Goal: Transaction & Acquisition: Book appointment/travel/reservation

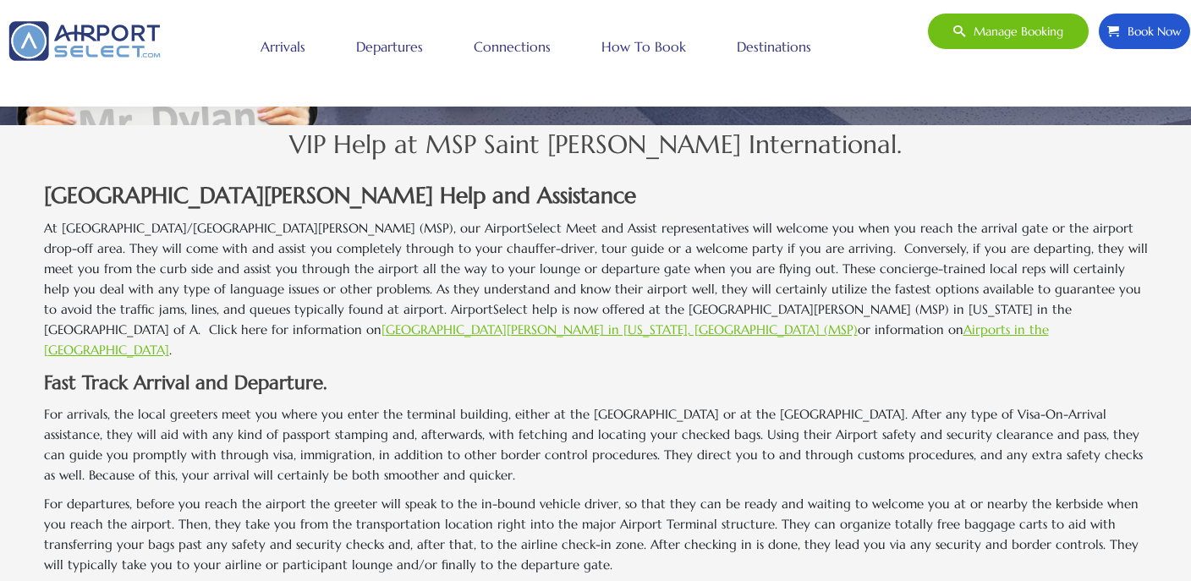
scroll to position [468, 0]
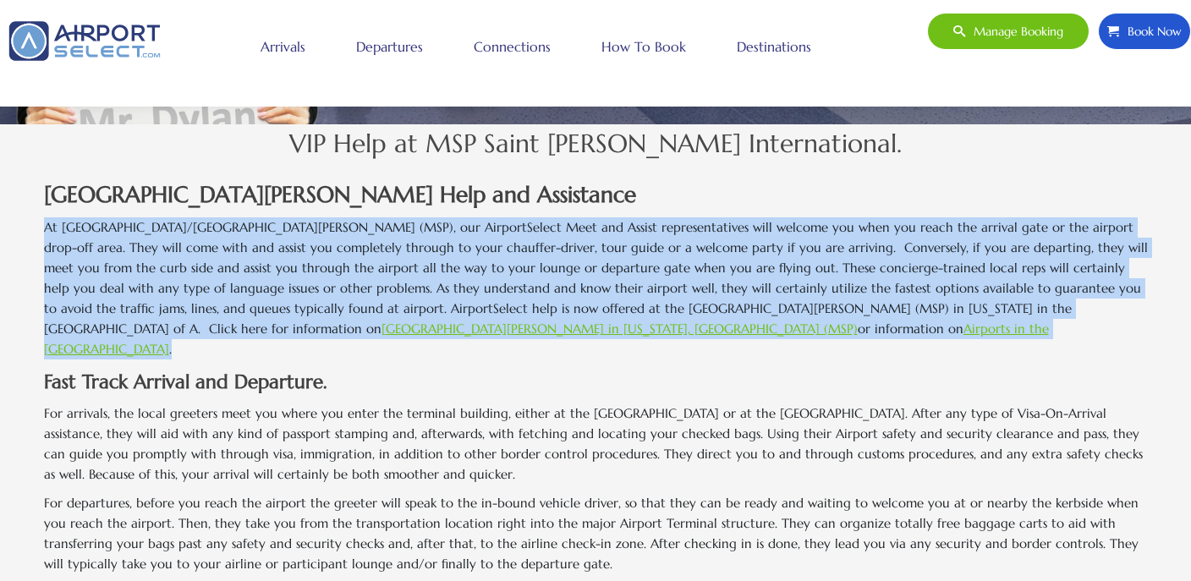
drag, startPoint x: 44, startPoint y: 221, endPoint x: 705, endPoint y: 322, distance: 668.7
click at [705, 322] on p "At [GEOGRAPHIC_DATA]/[GEOGRAPHIC_DATA][PERSON_NAME] (MSP), our AirportSelect Me…" at bounding box center [596, 288] width 1104 height 142
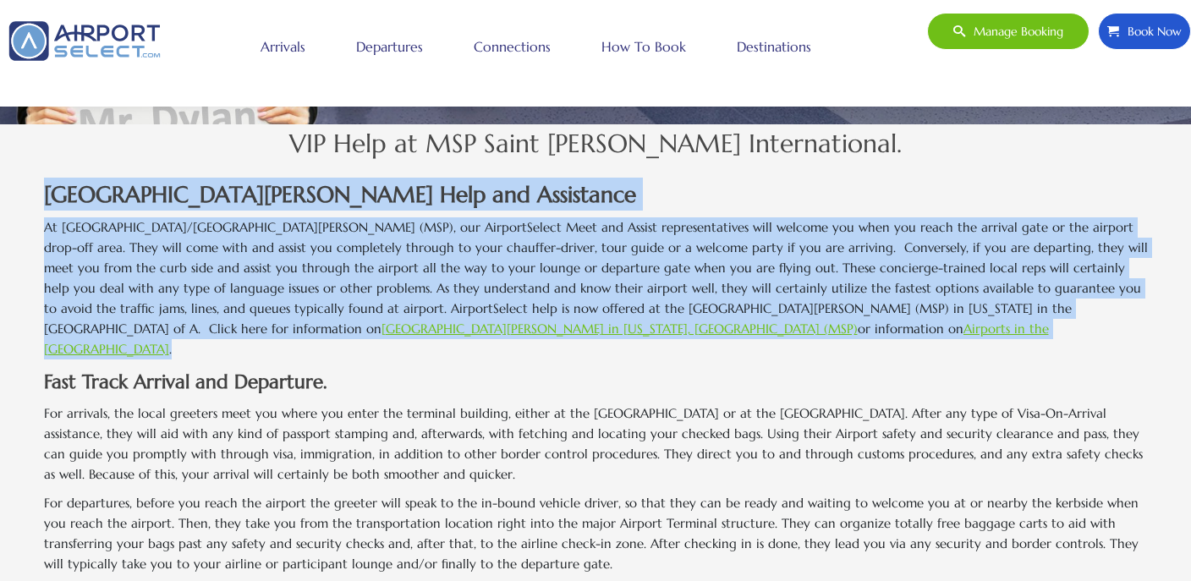
drag, startPoint x: 705, startPoint y: 322, endPoint x: 636, endPoint y: 177, distance: 161.2
click at [636, 178] on h3 "[GEOGRAPHIC_DATA][PERSON_NAME] Help and Assistance" at bounding box center [596, 194] width 1104 height 33
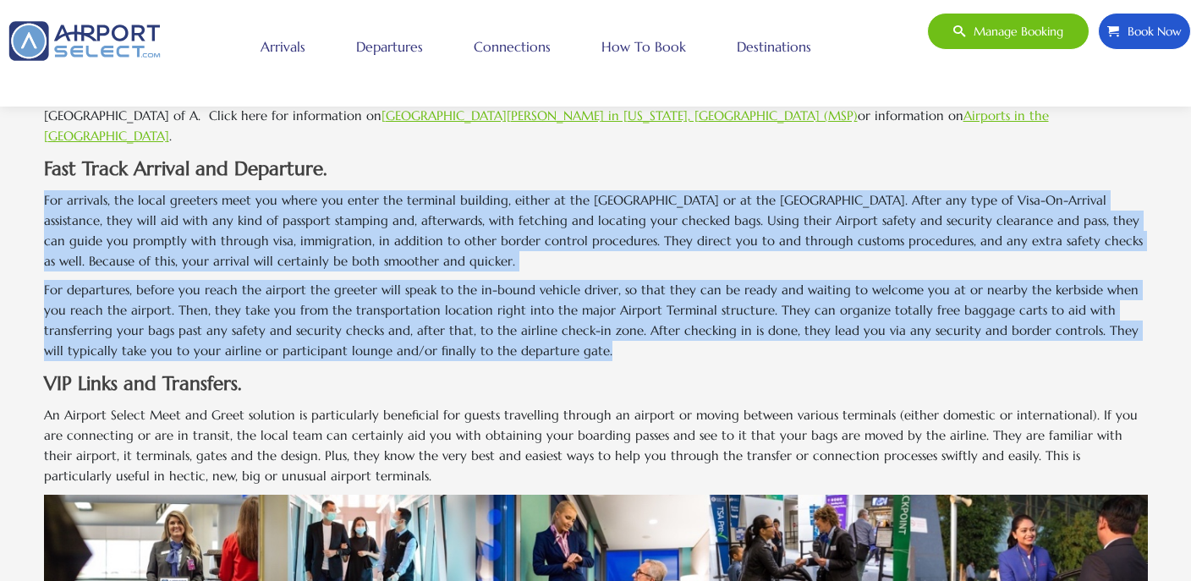
scroll to position [688, 0]
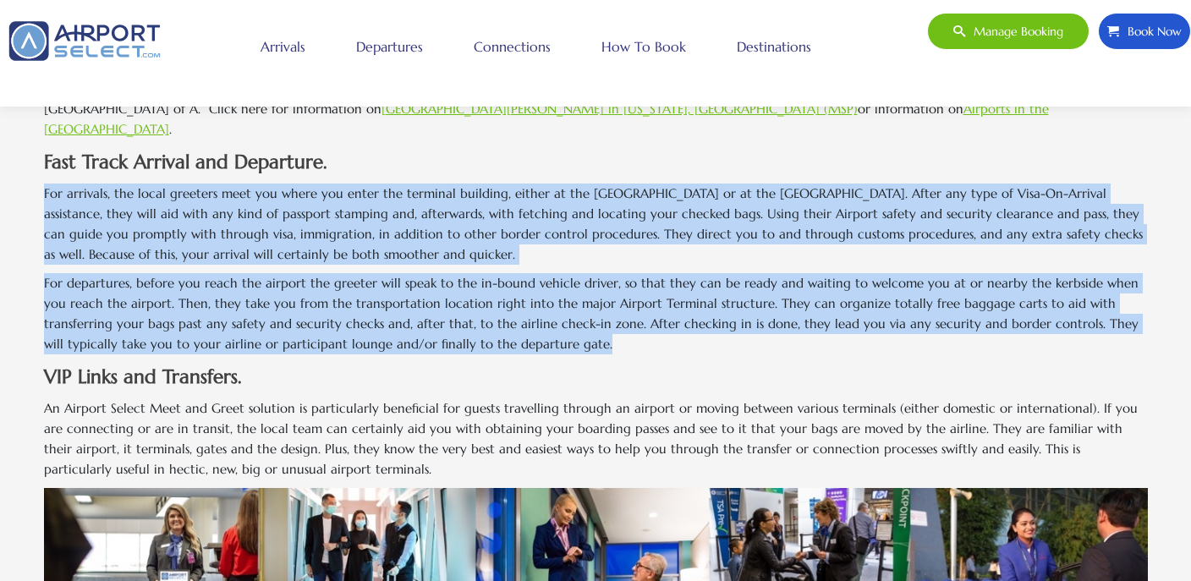
drag, startPoint x: 632, startPoint y: 222, endPoint x: 679, endPoint y: 334, distance: 121.8
click at [679, 334] on div "[GEOGRAPHIC_DATA][PERSON_NAME] Help and Assistance [GEOGRAPHIC_DATA][PERSON_NAM…" at bounding box center [596, 564] width 1104 height 1231
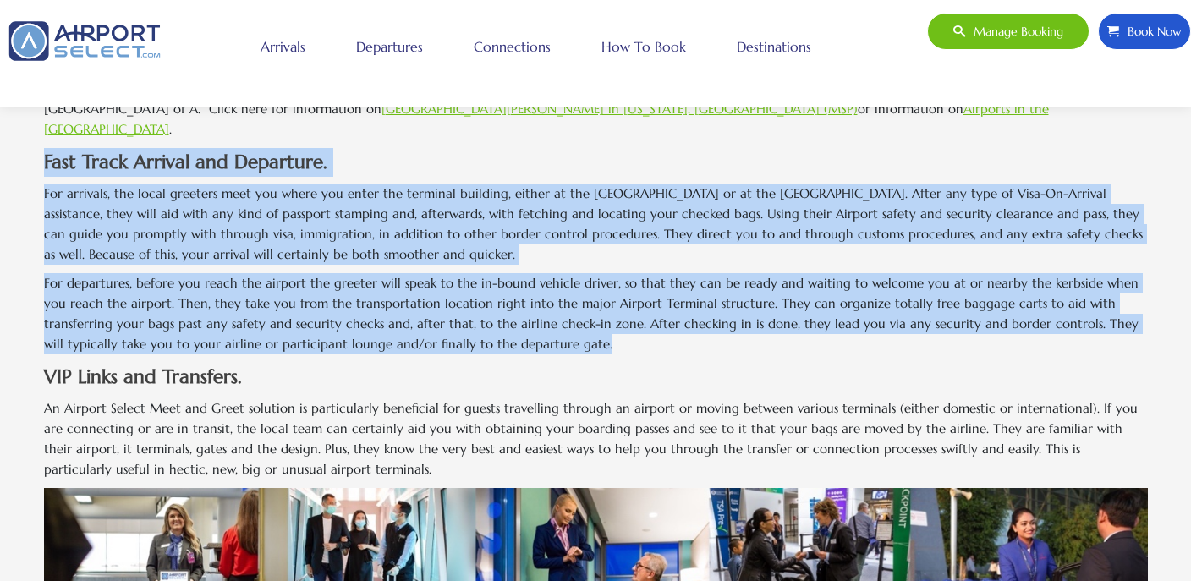
drag, startPoint x: 679, startPoint y: 334, endPoint x: 589, endPoint y: 124, distance: 228.2
click at [589, 124] on div "[GEOGRAPHIC_DATA][PERSON_NAME] Help and Assistance [GEOGRAPHIC_DATA][PERSON_NAM…" at bounding box center [596, 564] width 1104 height 1231
drag, startPoint x: 589, startPoint y: 124, endPoint x: 678, endPoint y: 322, distance: 216.3
click at [679, 320] on div "[GEOGRAPHIC_DATA][PERSON_NAME] Help and Assistance [GEOGRAPHIC_DATA][PERSON_NAM…" at bounding box center [596, 564] width 1104 height 1231
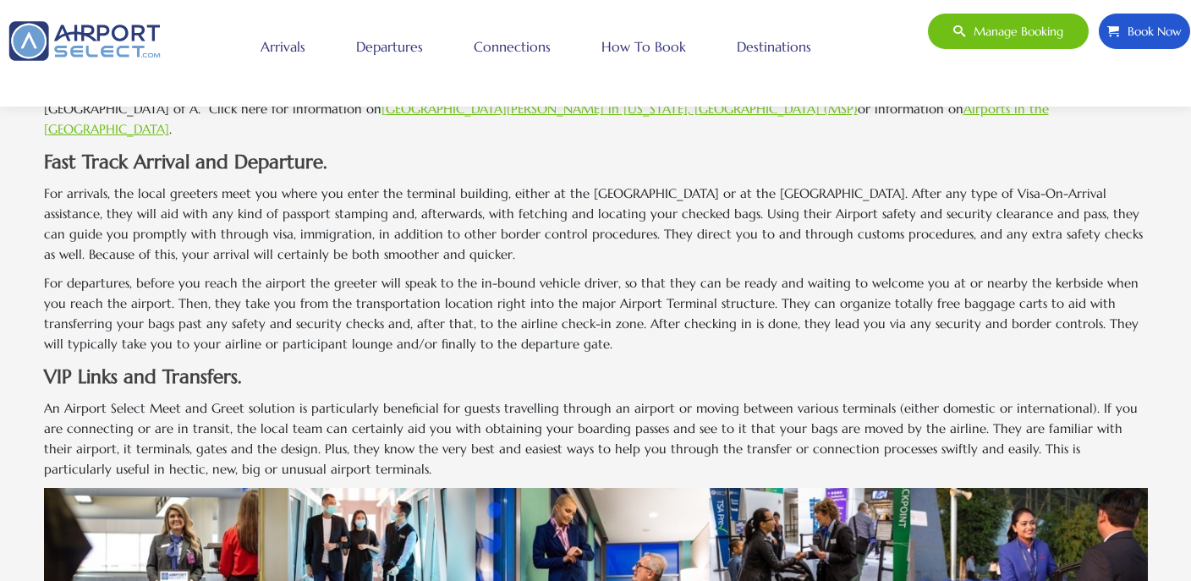
click at [674, 326] on p "For departures, before you reach the airport the greeter will speak to the in-b…" at bounding box center [596, 313] width 1104 height 81
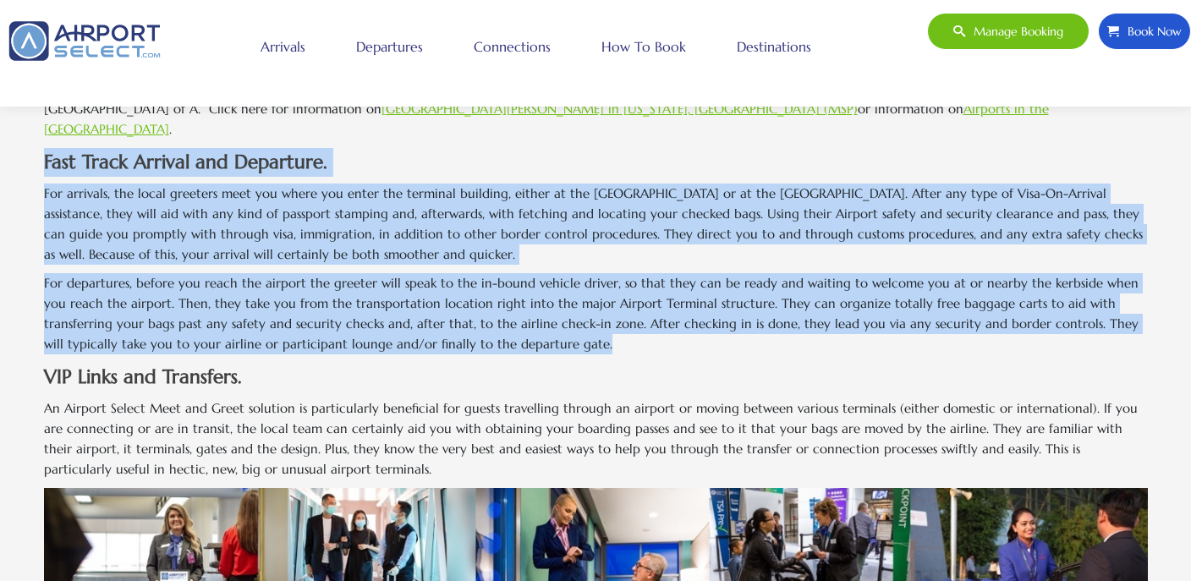
drag, startPoint x: 674, startPoint y: 326, endPoint x: 604, endPoint y: 129, distance: 209.0
click at [604, 128] on div "[GEOGRAPHIC_DATA][PERSON_NAME] Help and Assistance [GEOGRAPHIC_DATA][PERSON_NAM…" at bounding box center [596, 564] width 1104 height 1231
click at [607, 184] on p "For arrivals, the local greeters meet you where you enter the terminal building…" at bounding box center [596, 224] width 1104 height 81
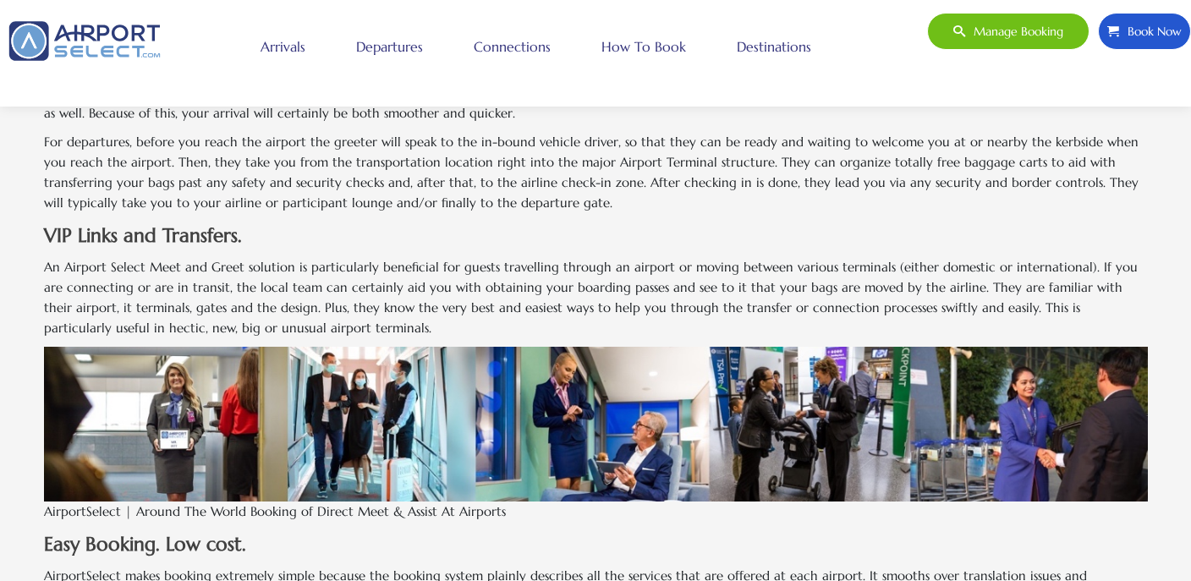
scroll to position [850, 0]
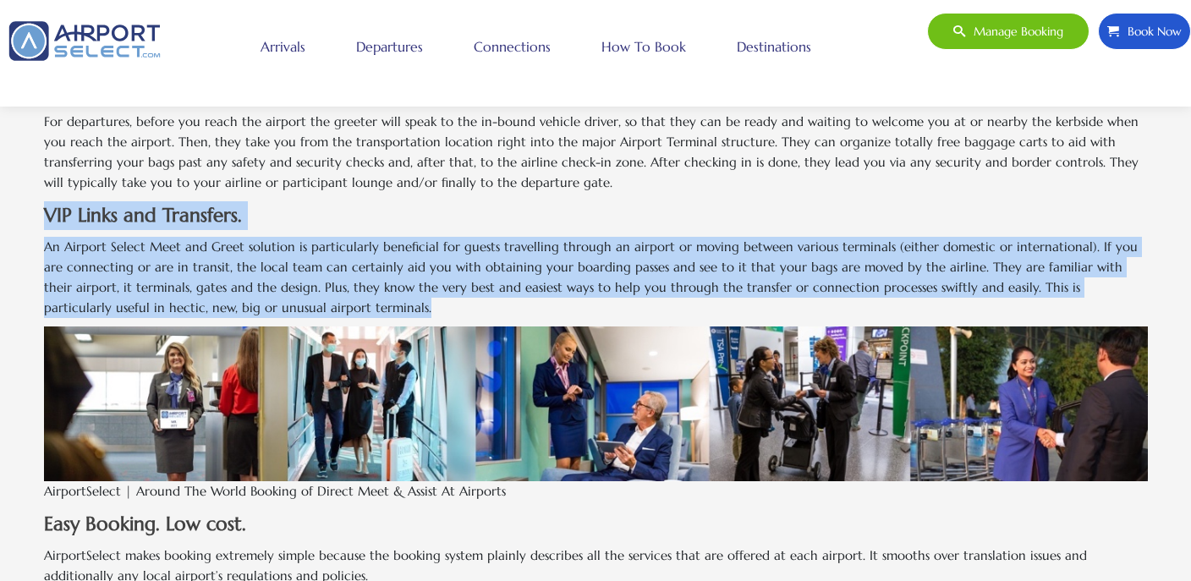
drag, startPoint x: 537, startPoint y: 155, endPoint x: 655, endPoint y: 281, distance: 172.4
click at [655, 281] on div "[GEOGRAPHIC_DATA][PERSON_NAME] Help and Assistance [GEOGRAPHIC_DATA][PERSON_NAM…" at bounding box center [596, 403] width 1104 height 1231
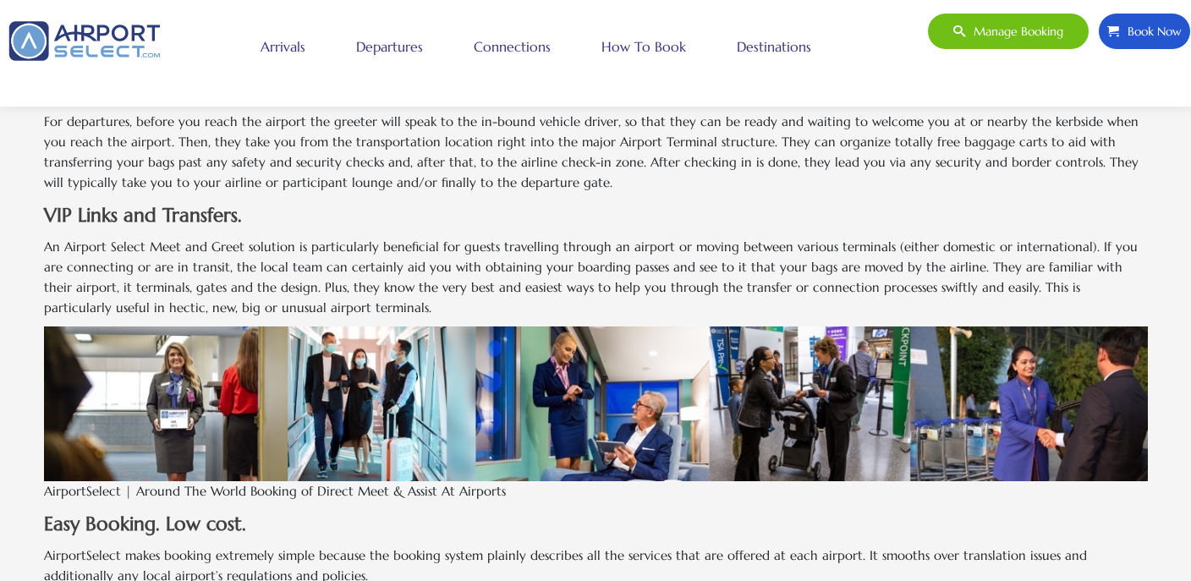
click at [652, 282] on p "An Airport Select Meet and Greet solution is particularly beneficial for guests…" at bounding box center [596, 277] width 1104 height 81
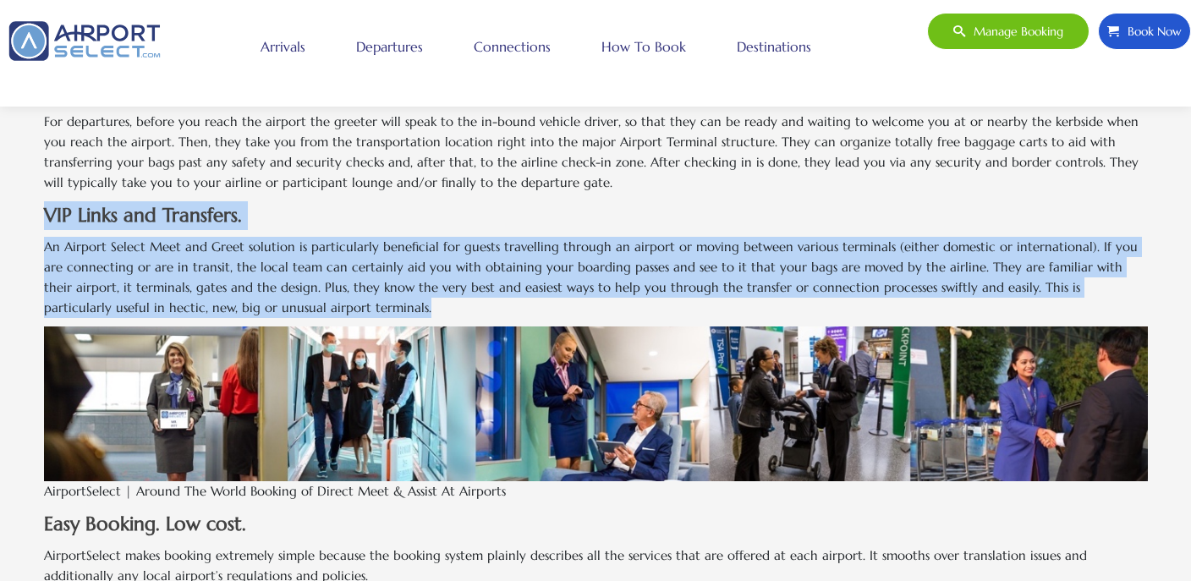
drag, startPoint x: 652, startPoint y: 282, endPoint x: 596, endPoint y: 164, distance: 130.2
click at [596, 162] on div "[GEOGRAPHIC_DATA][PERSON_NAME] Help and Assistance [GEOGRAPHIC_DATA][PERSON_NAM…" at bounding box center [596, 403] width 1104 height 1231
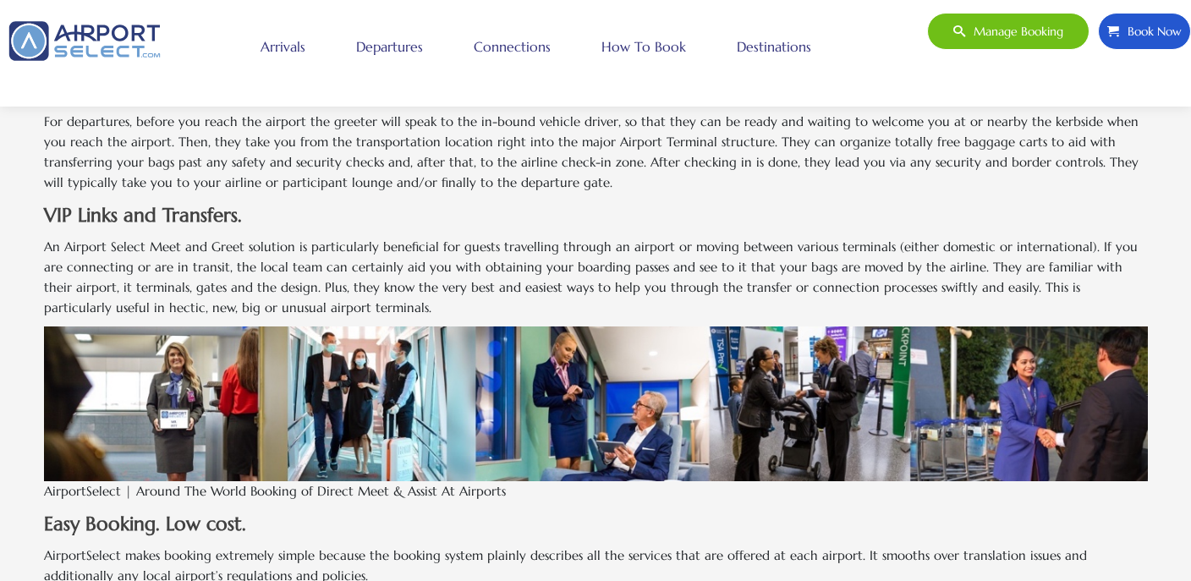
click at [594, 165] on p "For departures, before you reach the airport the greeter will speak to the in-b…" at bounding box center [596, 152] width 1104 height 81
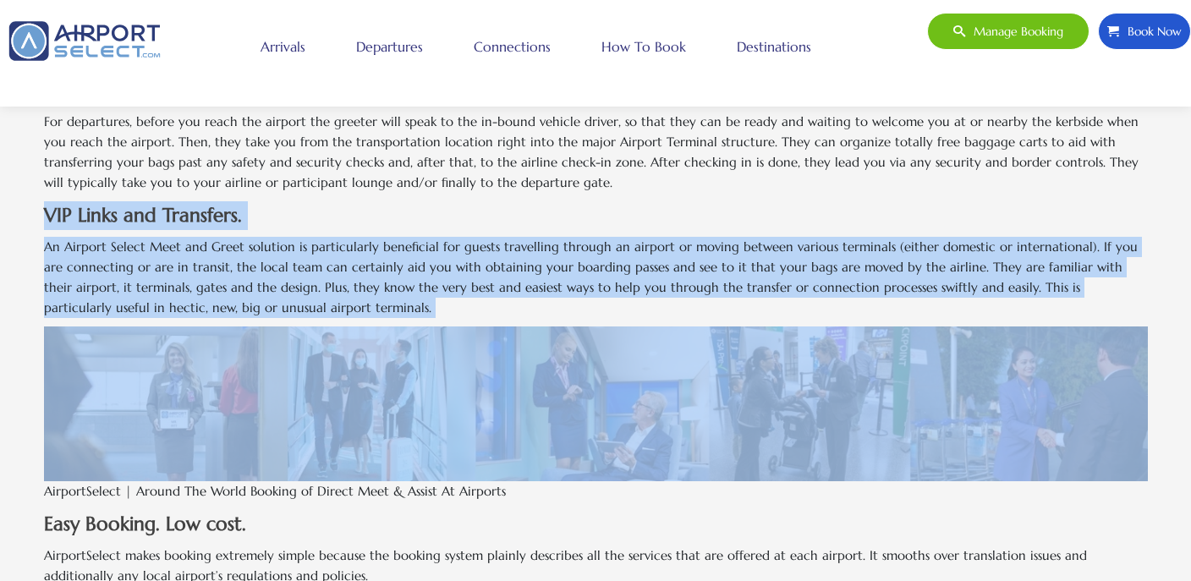
drag, startPoint x: 594, startPoint y: 165, endPoint x: 638, endPoint y: 290, distance: 132.7
click at [638, 290] on div "[GEOGRAPHIC_DATA][PERSON_NAME] Help and Assistance [GEOGRAPHIC_DATA][PERSON_NAM…" at bounding box center [596, 403] width 1104 height 1231
click at [638, 290] on p "An Airport Select Meet and Greet solution is particularly beneficial for guests…" at bounding box center [596, 277] width 1104 height 81
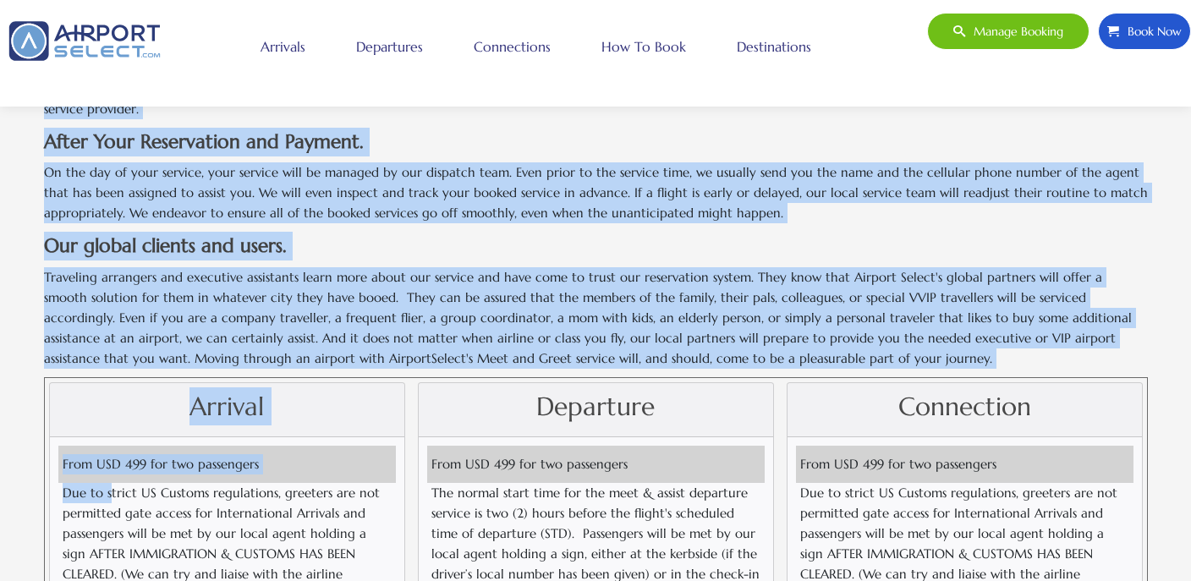
scroll to position [1509, 0]
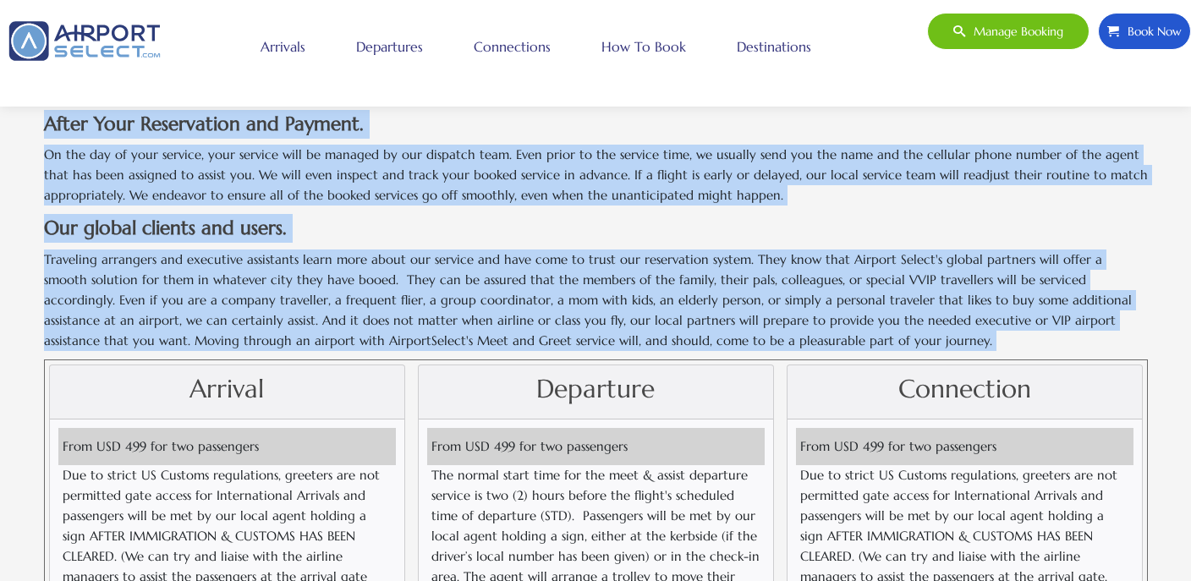
drag, startPoint x: 35, startPoint y: 275, endPoint x: 53, endPoint y: 351, distance: 78.4
click at [53, 351] on main "VIP Help at MSP Saint [PERSON_NAME] International. [GEOGRAPHIC_DATA][PERSON_NAM…" at bounding box center [595, 263] width 1191 height 2359
click at [53, 366] on div "Arrival" at bounding box center [227, 393] width 355 height 54
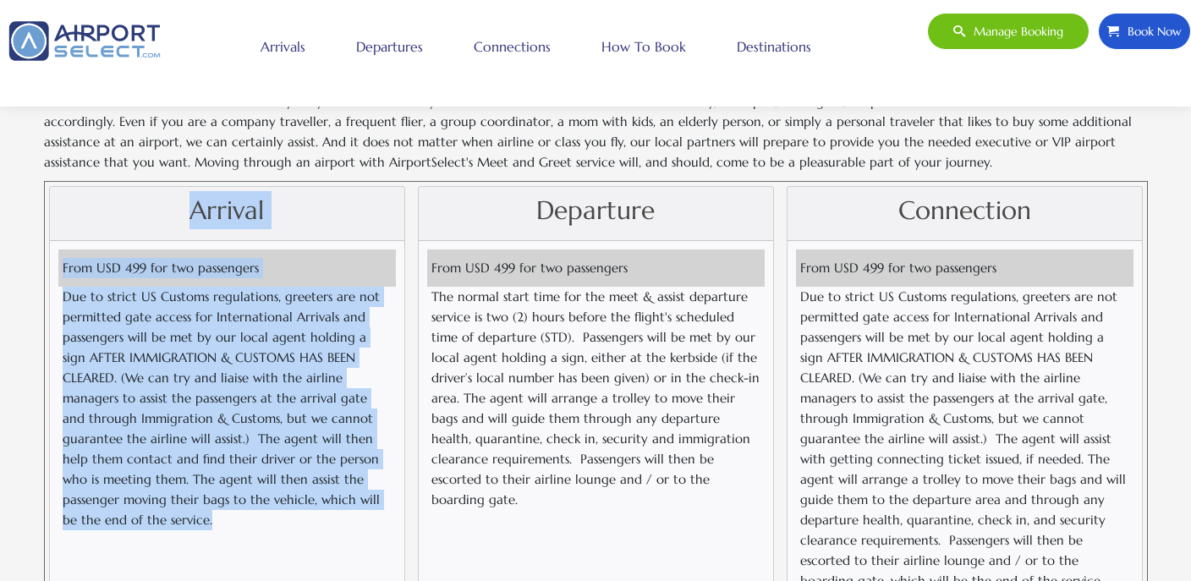
scroll to position [1692, 0]
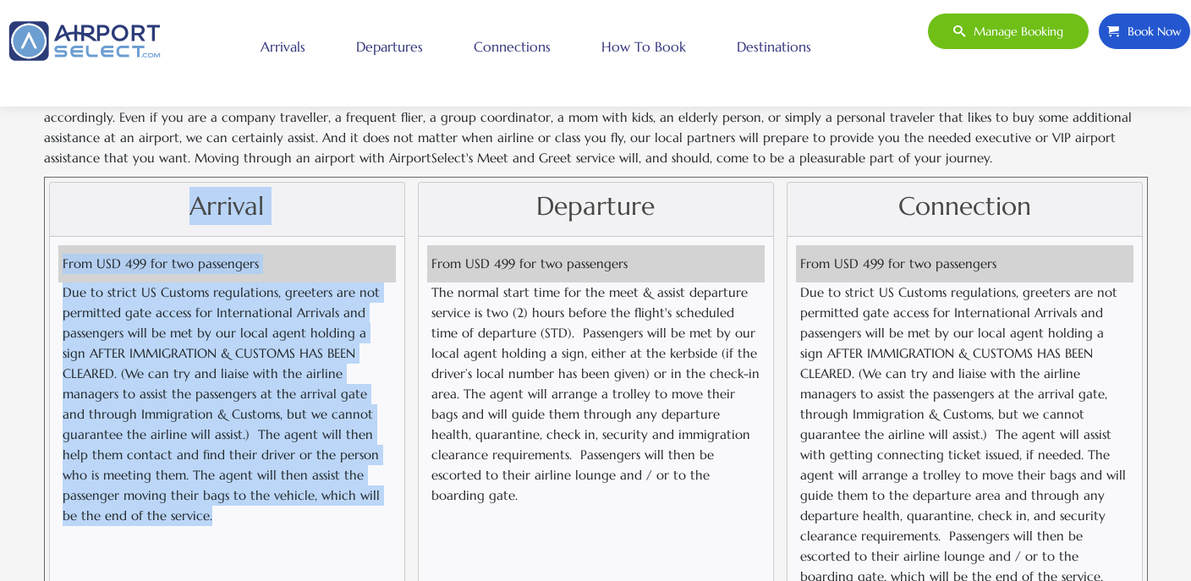
drag, startPoint x: 66, startPoint y: 252, endPoint x: 65, endPoint y: 510, distance: 258.1
click at [65, 510] on div "Arrival From USD 499 for two passengers Due to strict US Customs regulations, g…" at bounding box center [227, 416] width 356 height 468
click at [64, 509] on div "From USD 499 for two passengers Due to strict US Customs regulations, greeters …" at bounding box center [227, 420] width 355 height 367
drag, startPoint x: 64, startPoint y: 509, endPoint x: 60, endPoint y: 184, distance: 324.1
click at [60, 184] on div "Arrival From USD 499 for two passengers Due to strict US Customs regulations, g…" at bounding box center [227, 416] width 356 height 468
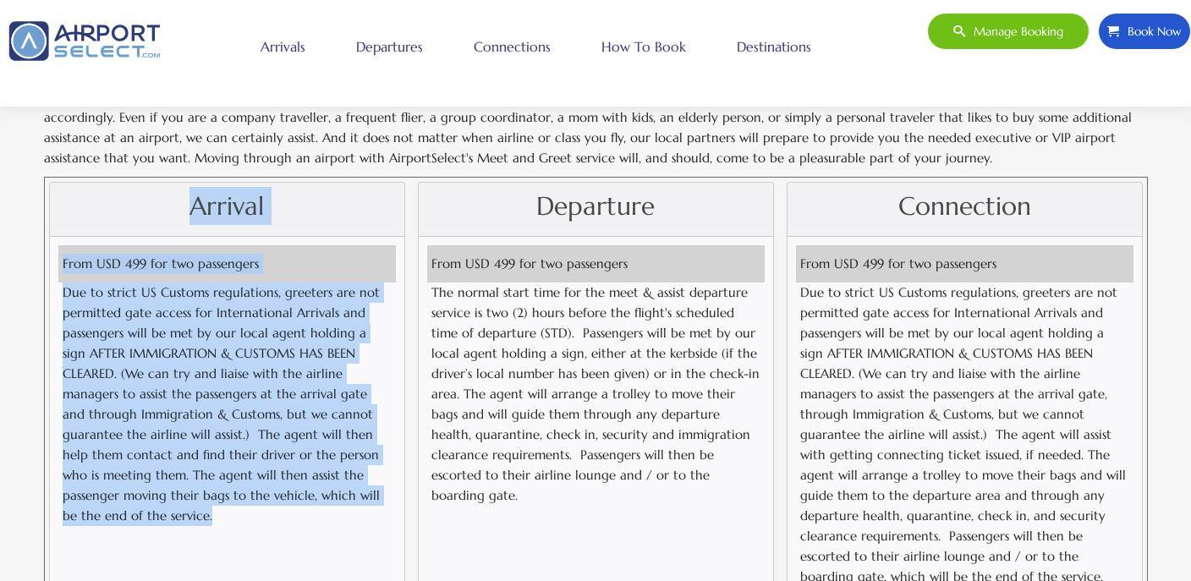
click at [60, 187] on h2 "Arrival" at bounding box center [227, 206] width 338 height 38
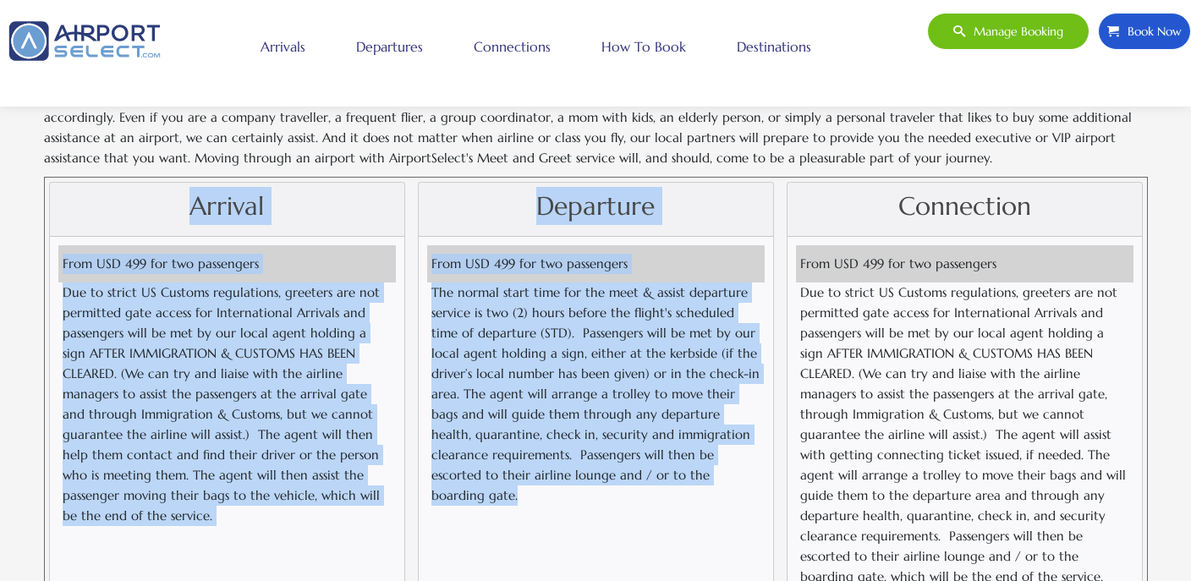
drag, startPoint x: 60, startPoint y: 184, endPoint x: 713, endPoint y: 456, distance: 706.7
click at [713, 456] on div "Arrival From USD 499 for two passengers Due to strict US Customs regulations, g…" at bounding box center [595, 416] width 1107 height 468
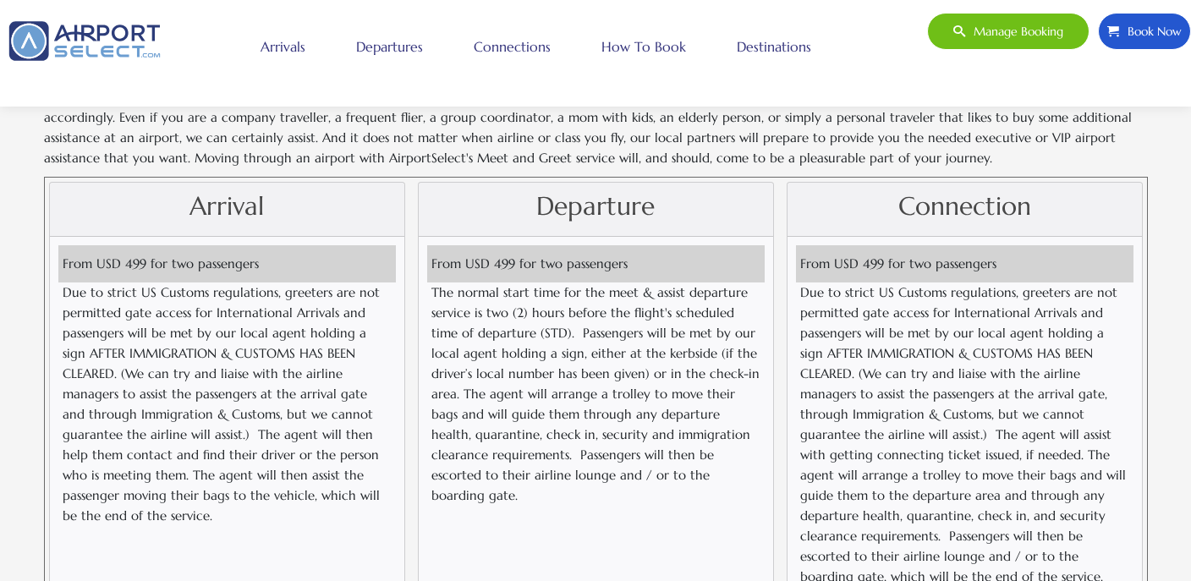
click at [712, 464] on p "The normal start time for the meet & assist departure service is two (2) hours …" at bounding box center [596, 394] width 329 height 223
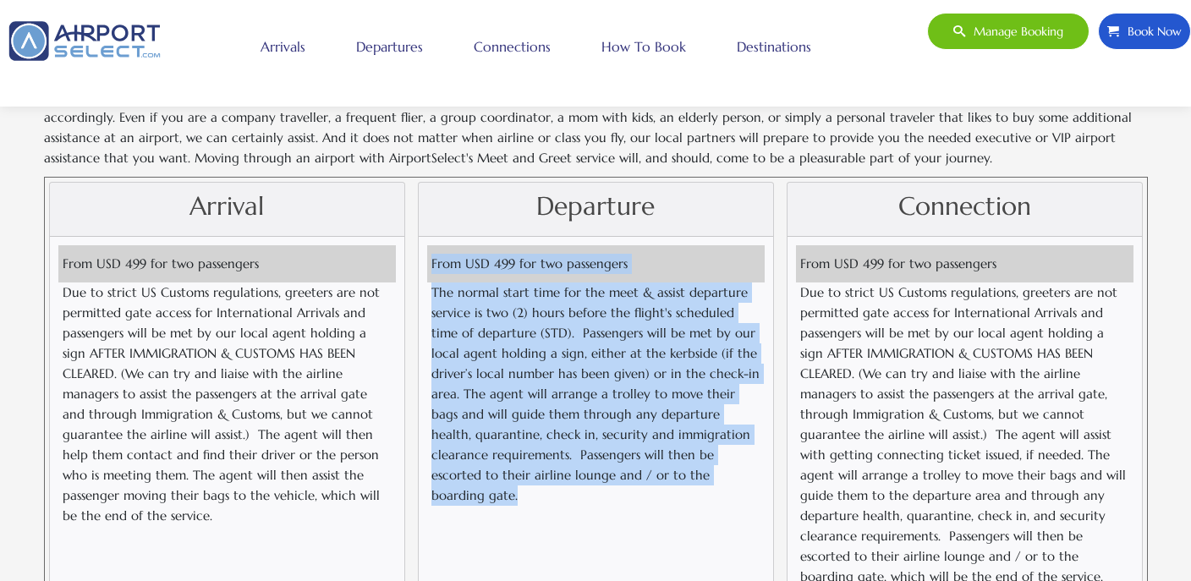
drag, startPoint x: 712, startPoint y: 464, endPoint x: 424, endPoint y: 246, distance: 360.7
click at [423, 245] on div "From USD 499 for two passengers The normal start time for the meet & assist dep…" at bounding box center [596, 420] width 355 height 367
click at [460, 284] on p "The normal start time for the meet & assist departure service is two (2) hours …" at bounding box center [596, 394] width 329 height 223
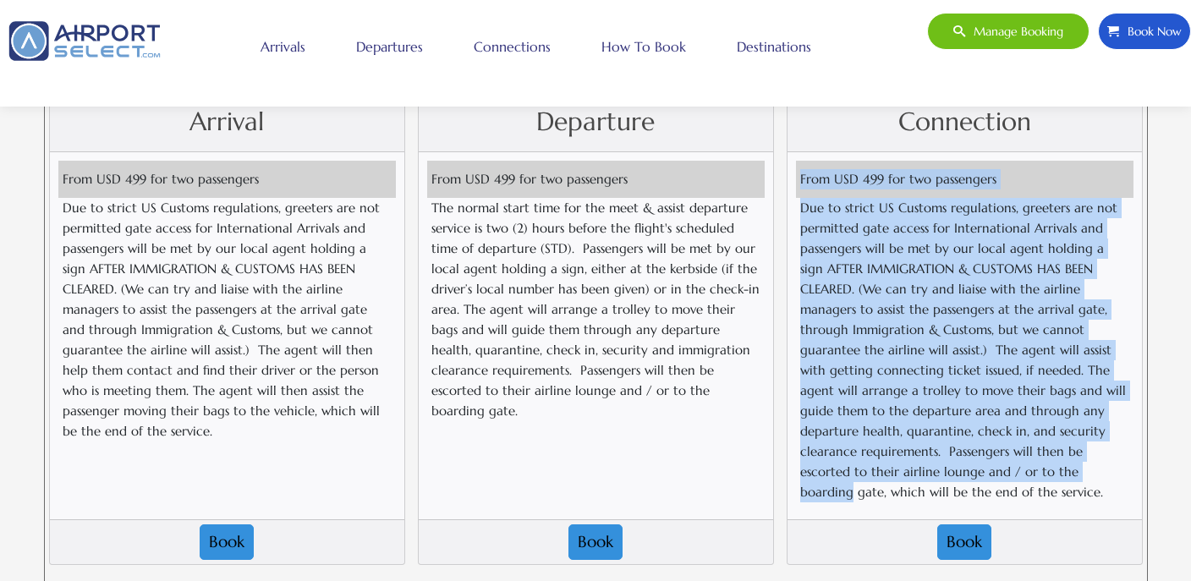
scroll to position [1780, 0]
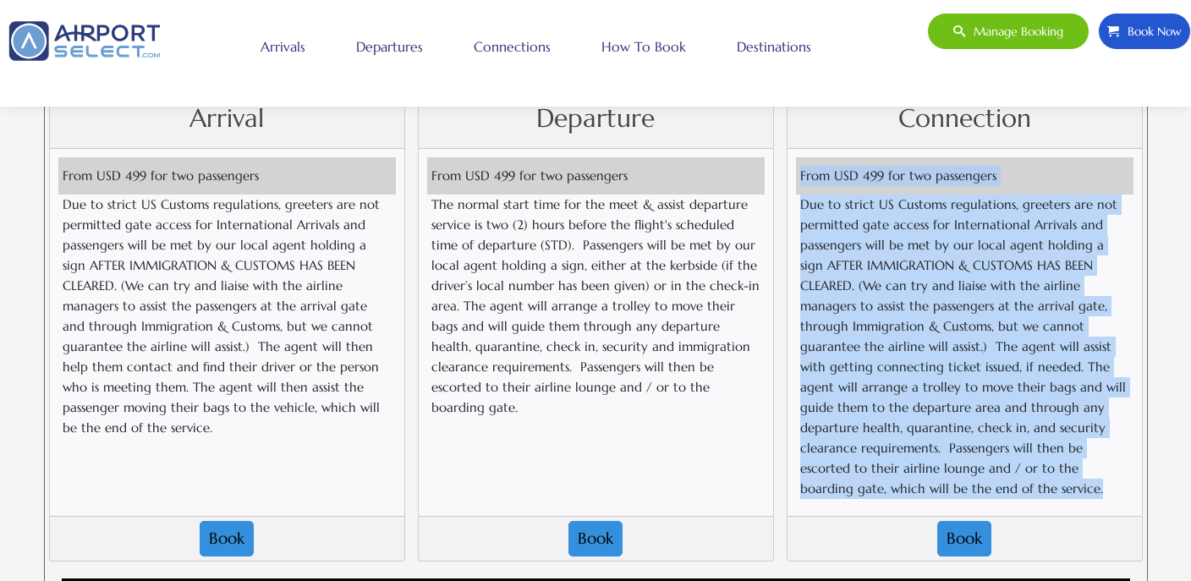
drag, startPoint x: 800, startPoint y: 239, endPoint x: 942, endPoint y: 469, distance: 269.8
click at [942, 469] on div "From USD 499 for two passengers Due to strict US Customs regulations, greeters …" at bounding box center [965, 332] width 355 height 367
click at [942, 469] on p "Due to strict US Customs regulations, greeters are not permitted gate access fo…" at bounding box center [965, 347] width 329 height 305
drag, startPoint x: 942, startPoint y: 469, endPoint x: 795, endPoint y: 164, distance: 338.4
click at [795, 164] on div "From USD 499 for two passengers Due to strict US Customs regulations, greeters …" at bounding box center [965, 332] width 355 height 367
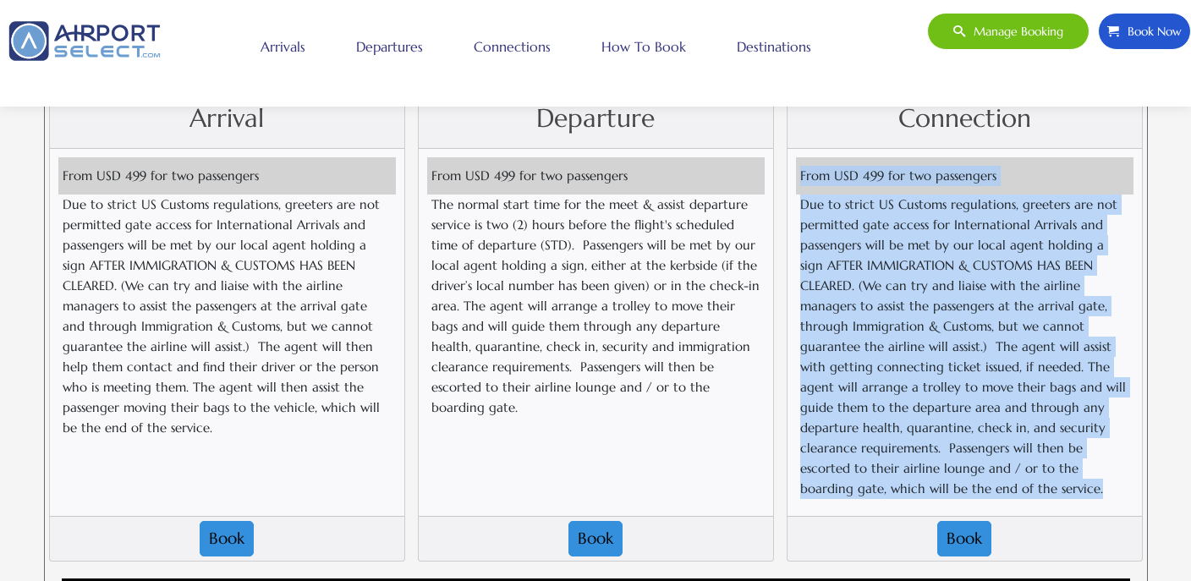
click at [892, 291] on p "Due to strict US Customs regulations, greeters are not permitted gate access fo…" at bounding box center [965, 347] width 329 height 305
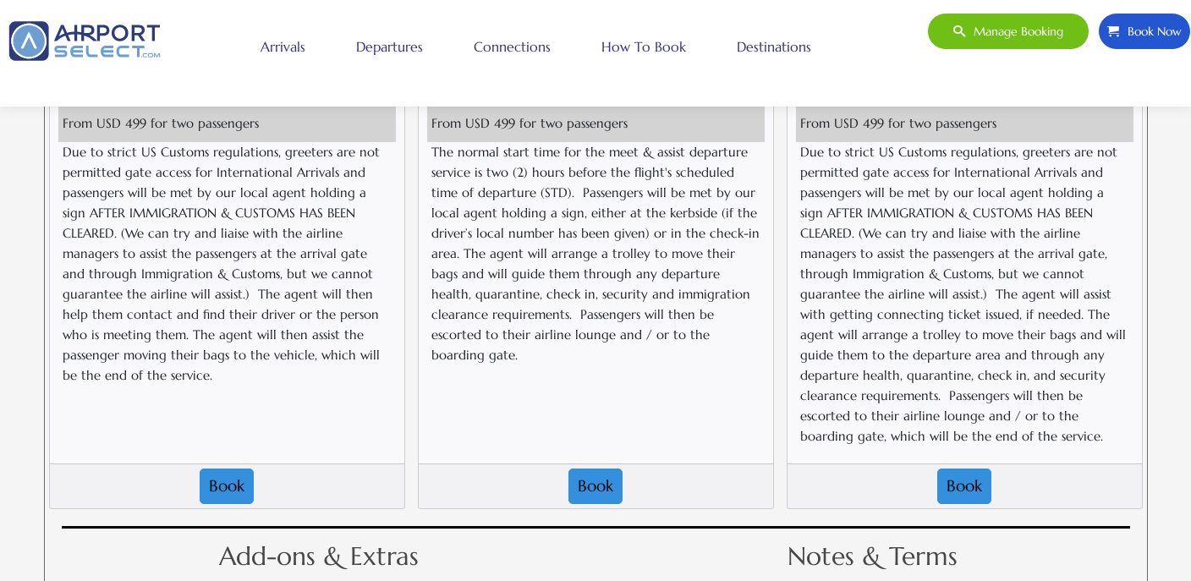
scroll to position [1835, 0]
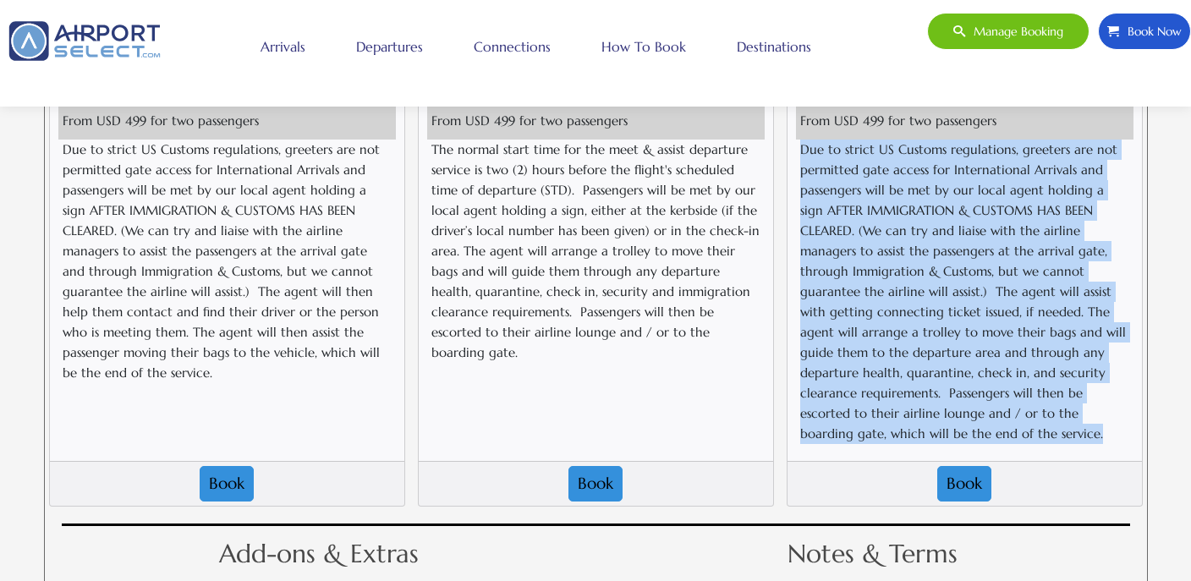
drag, startPoint x: 904, startPoint y: 409, endPoint x: 794, endPoint y: 140, distance: 290.7
click at [794, 139] on div "From USD 499 for two passengers Due to strict US Customs regulations, greeters …" at bounding box center [965, 277] width 355 height 367
click at [794, 140] on div "From USD 499 for two passengers Due to strict US Customs regulations, greeters …" at bounding box center [965, 277] width 355 height 367
drag, startPoint x: 794, startPoint y: 128, endPoint x: 919, endPoint y: 410, distance: 308.4
click at [919, 410] on div "From USD 499 for two passengers Due to strict US Customs regulations, greeters …" at bounding box center [965, 277] width 355 height 367
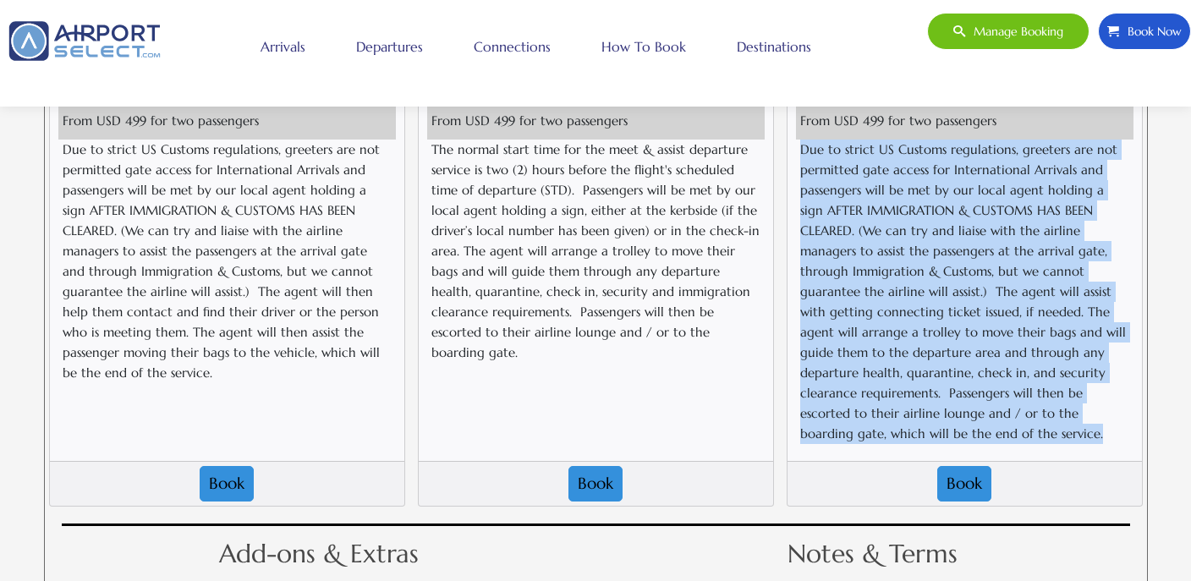
click at [916, 409] on p "Due to strict US Customs regulations, greeters are not permitted gate access fo…" at bounding box center [965, 292] width 329 height 305
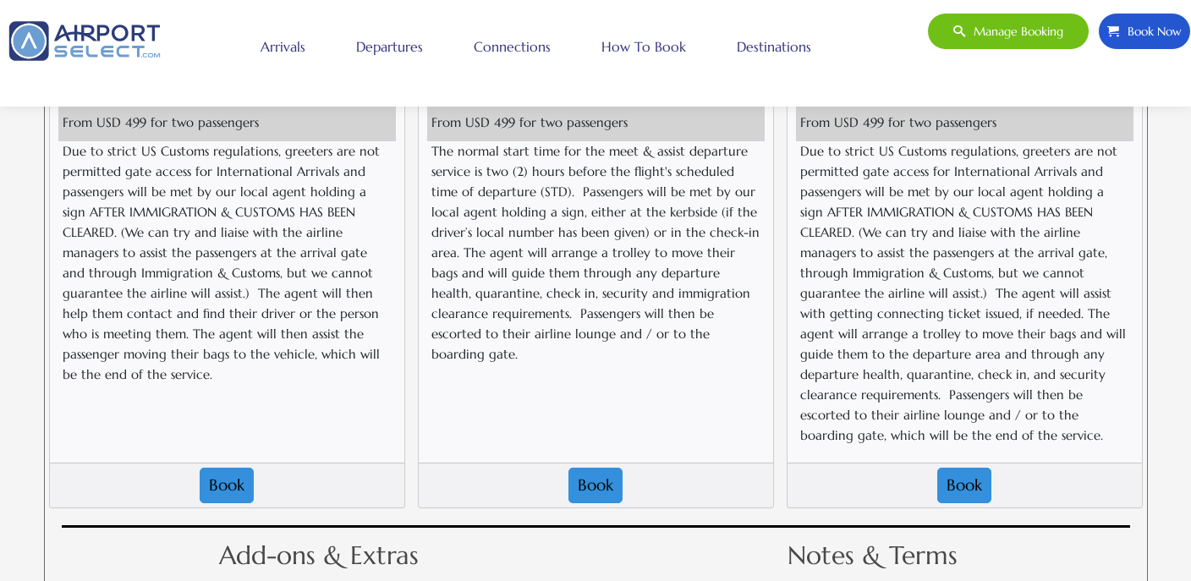
scroll to position [1852, 0]
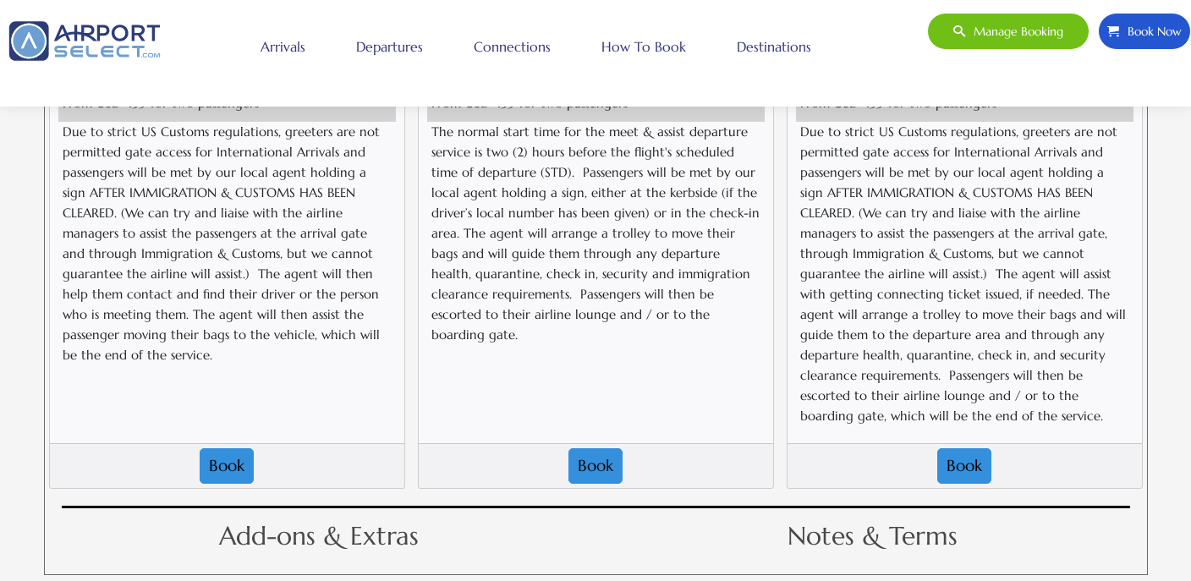
click at [869, 517] on h2 "Notes & Terms" at bounding box center [873, 536] width 541 height 38
click at [416, 529] on h2 "Add-ons & Extras" at bounding box center [319, 536] width 541 height 38
click at [955, 449] on button "Book" at bounding box center [965, 467] width 54 height 36
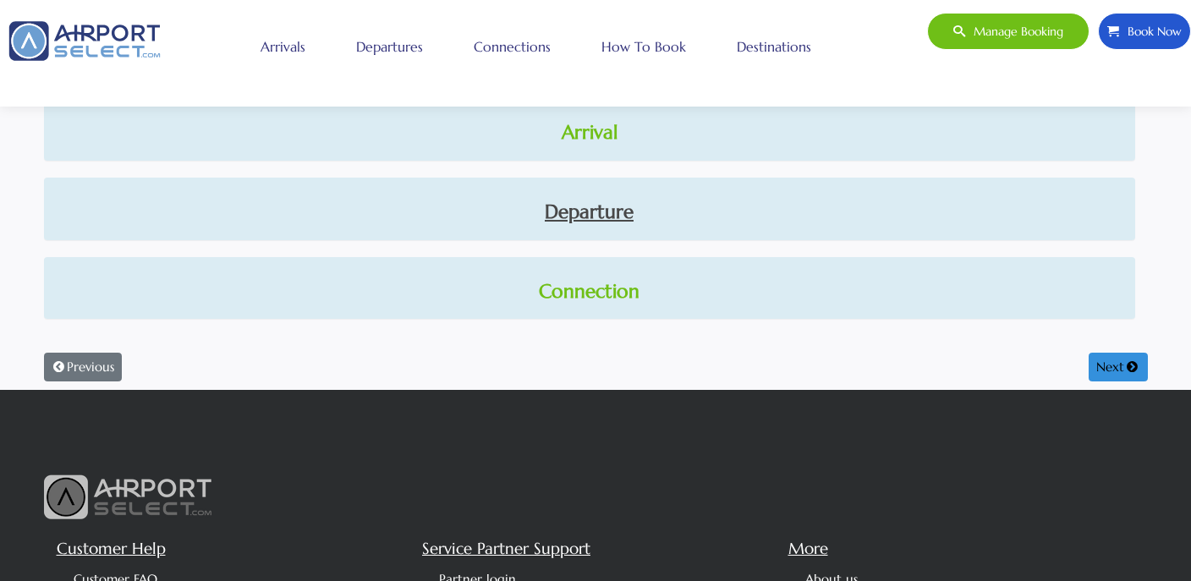
scroll to position [94, 0]
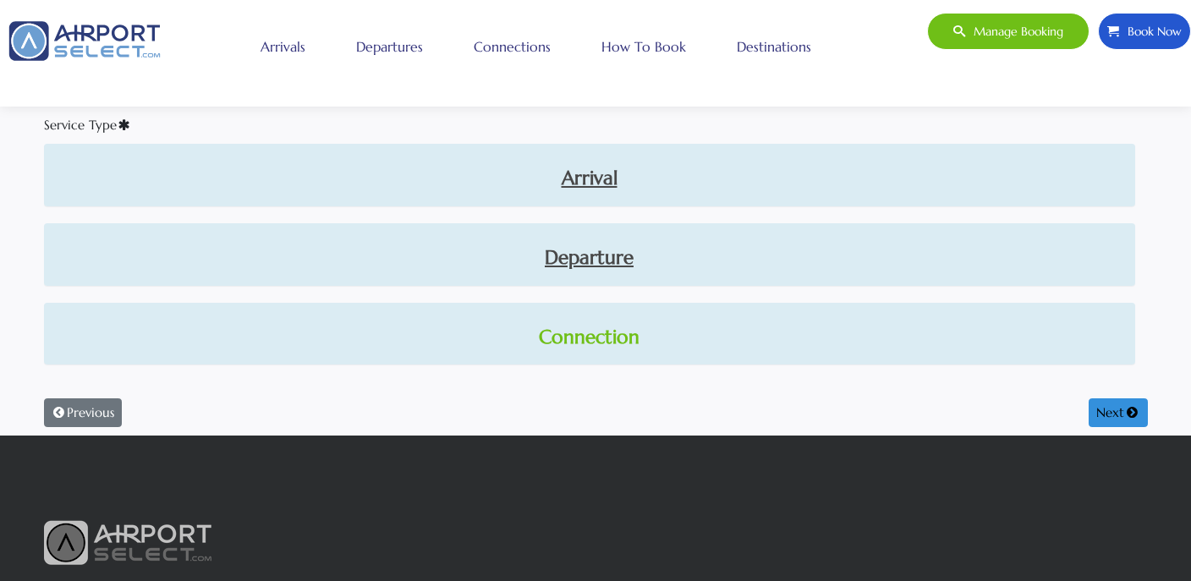
click at [601, 338] on link "Connection" at bounding box center [590, 337] width 1065 height 29
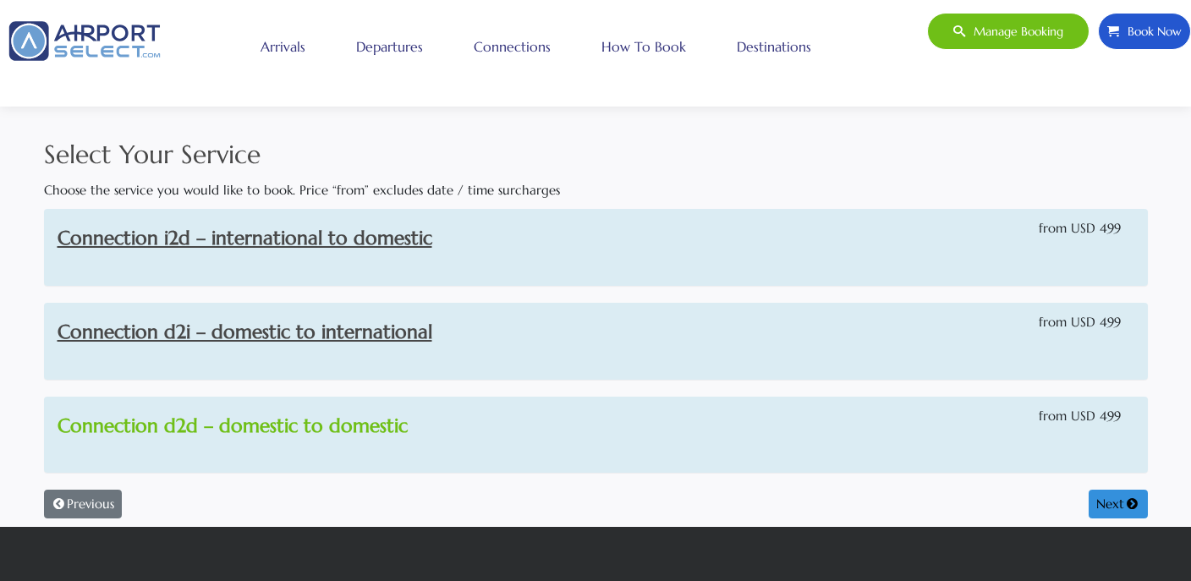
click at [343, 423] on link "Connection d2d – domestic to domestic" at bounding box center [233, 426] width 350 height 24
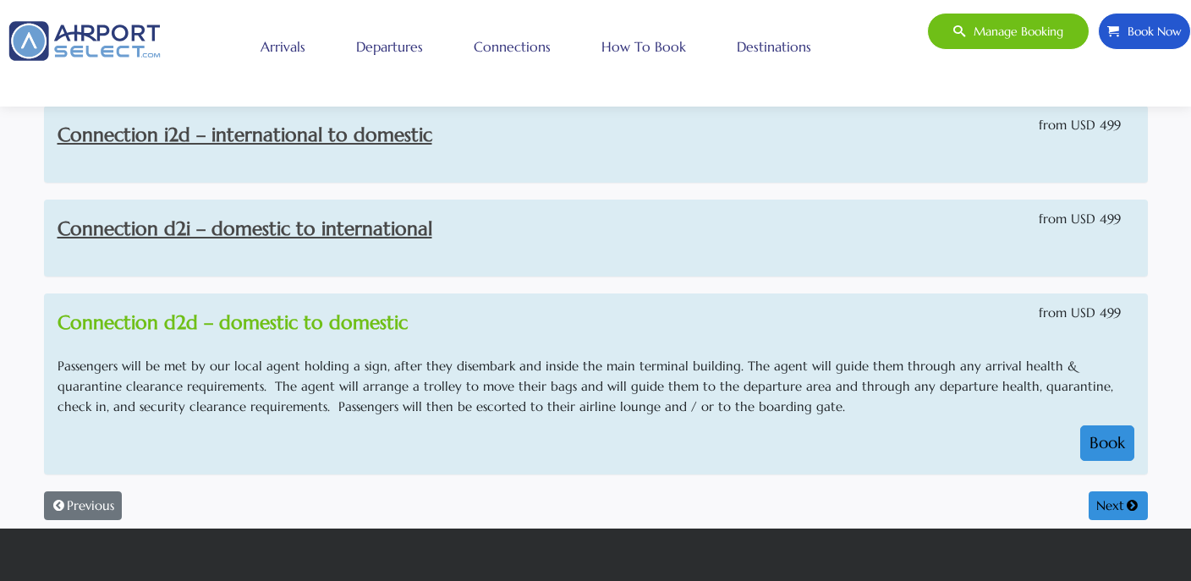
scroll to position [109, 0]
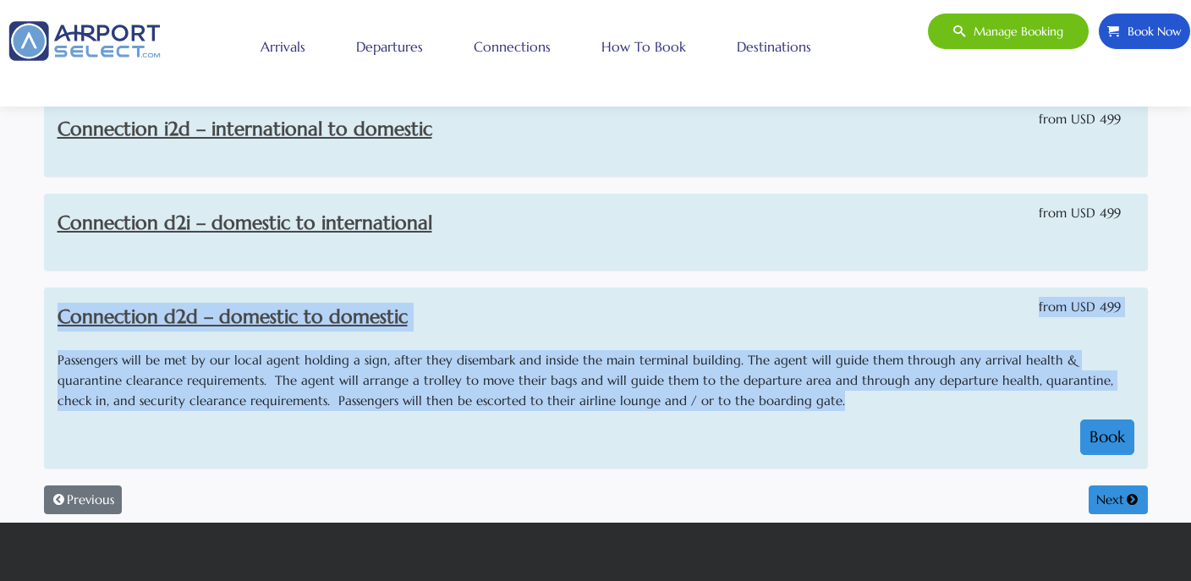
drag, startPoint x: 758, startPoint y: 405, endPoint x: 712, endPoint y: 286, distance: 127.3
click at [712, 286] on div "Connection i2d – international to domestic from USD 499 Connection d2i – domest…" at bounding box center [596, 284] width 1104 height 369
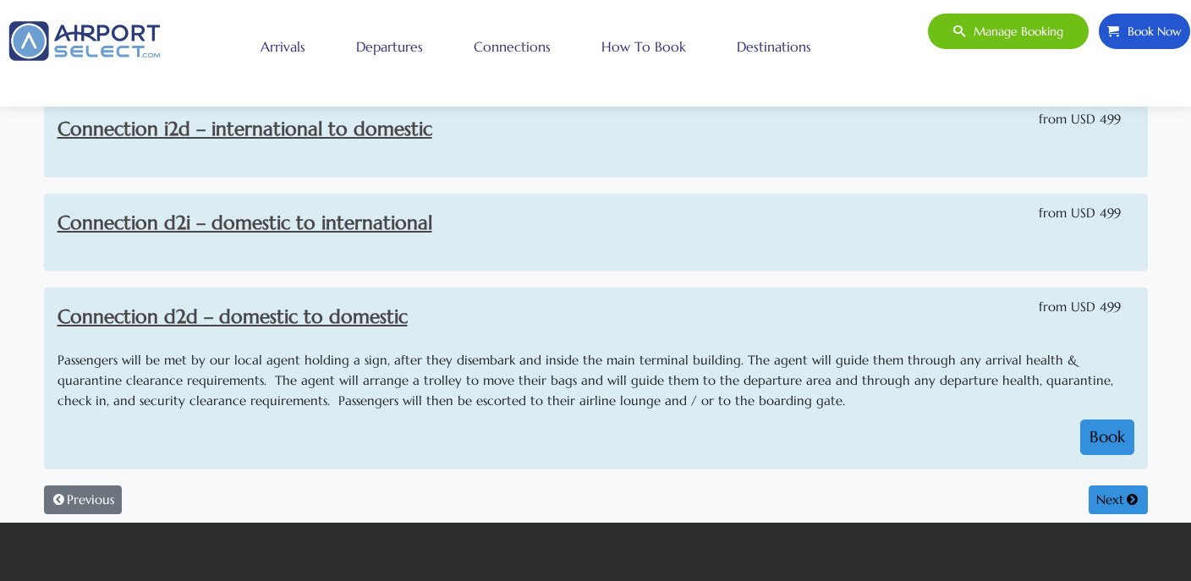
click at [712, 286] on div "Connection i2d – international to domestic from USD 499 Connection d2i – domest…" at bounding box center [596, 284] width 1104 height 369
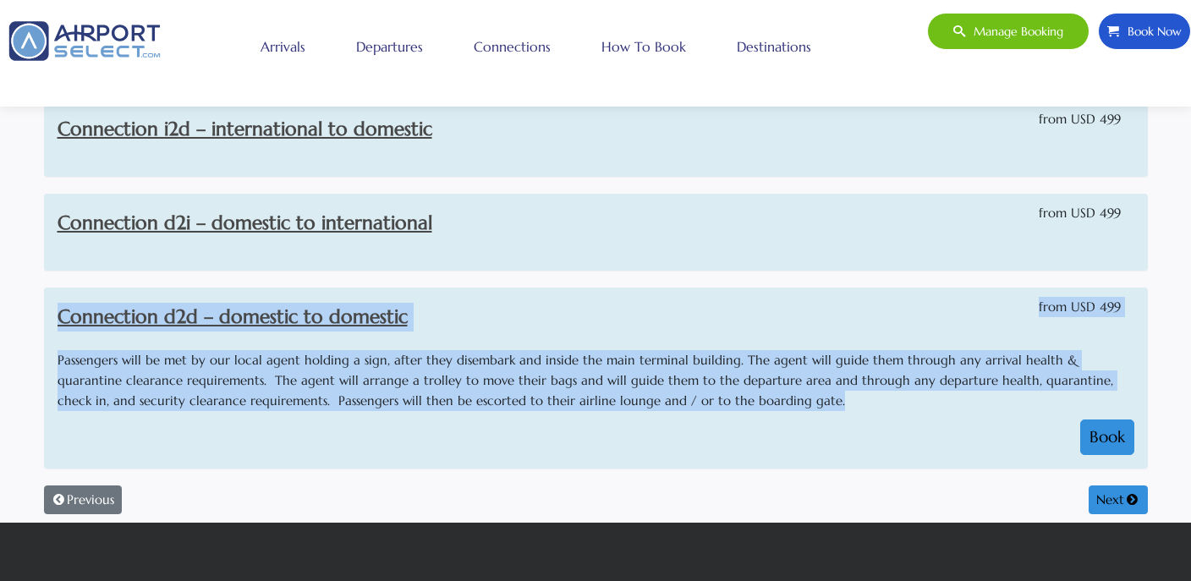
drag, startPoint x: 711, startPoint y: 280, endPoint x: 771, endPoint y: 400, distance: 134.3
click at [771, 400] on div "Connection i2d – international to domestic from USD 499 Connection d2i – domest…" at bounding box center [596, 284] width 1104 height 369
click at [771, 400] on p "Passengers will be met by our local agent holding a sign, after they disembark …" at bounding box center [596, 380] width 1077 height 61
drag, startPoint x: 771, startPoint y: 400, endPoint x: 731, endPoint y: 294, distance: 113.0
click at [731, 294] on div "Connection d2d – domestic to domestic from USD 499 Passengers will be met by ou…" at bounding box center [596, 379] width 1104 height 182
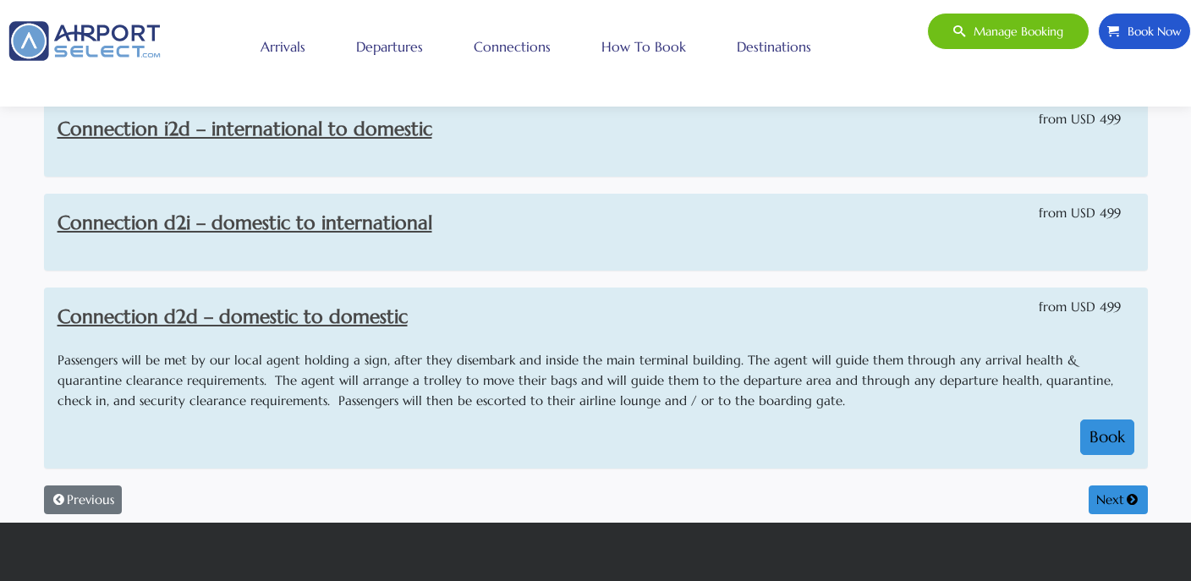
click at [731, 294] on div "Connection d2d – domestic to domestic from USD 499" at bounding box center [596, 298] width 1103 height 18
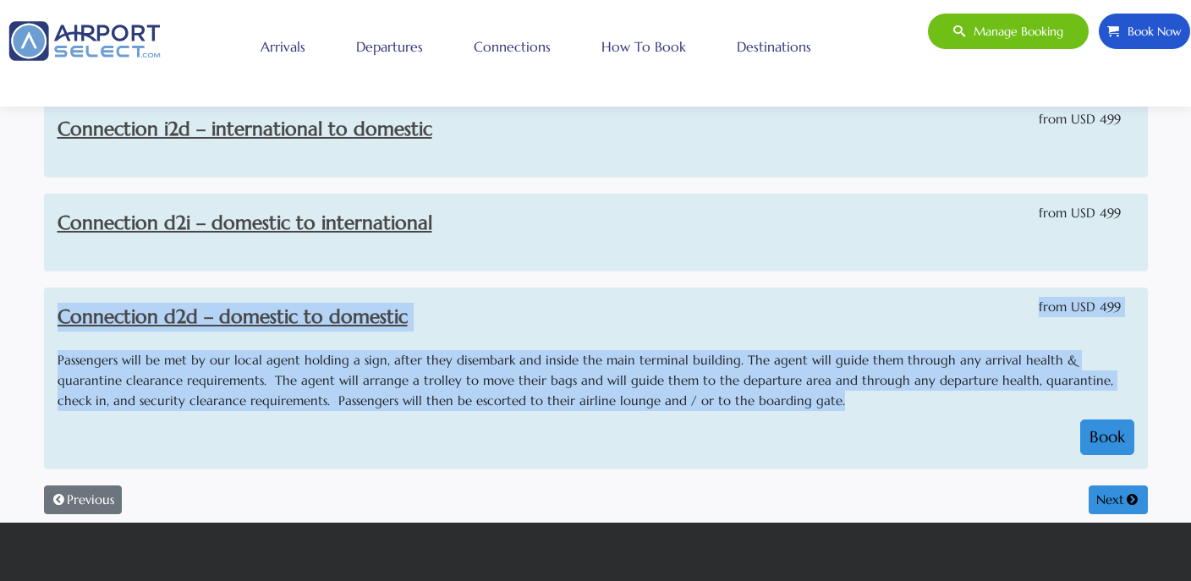
drag, startPoint x: 731, startPoint y: 294, endPoint x: 786, endPoint y: 403, distance: 121.5
click at [786, 403] on div "Connection d2d – domestic to domestic from USD 499 Passengers will be met by ou…" at bounding box center [596, 379] width 1104 height 182
click at [786, 403] on p "Passengers will be met by our local agent holding a sign, after they disembark …" at bounding box center [596, 380] width 1077 height 61
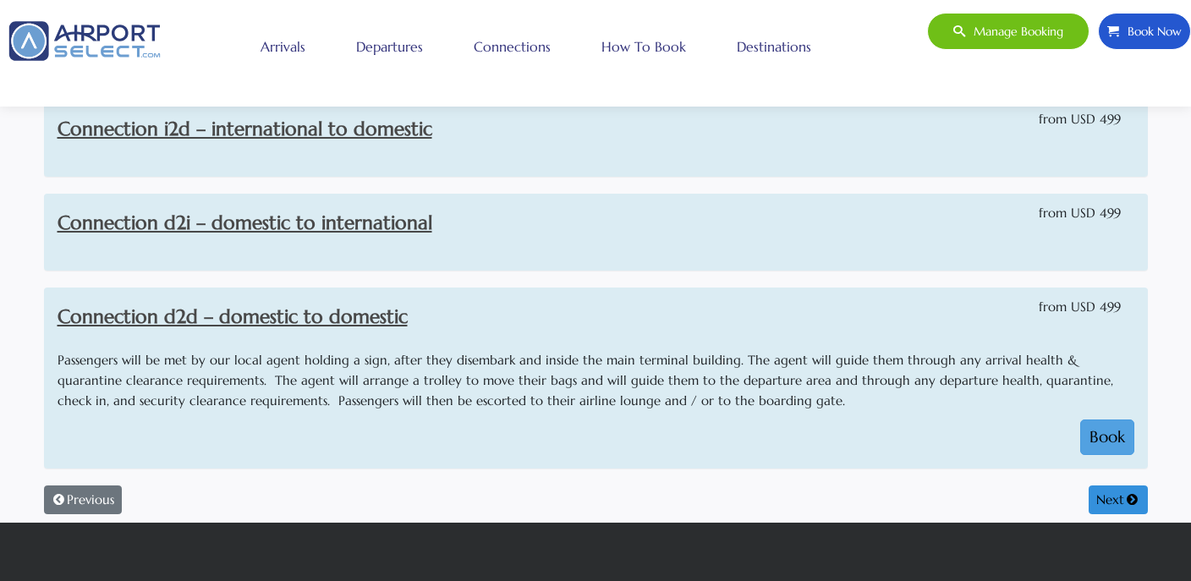
click at [1105, 435] on button "Book" at bounding box center [1108, 438] width 54 height 36
select select "1"
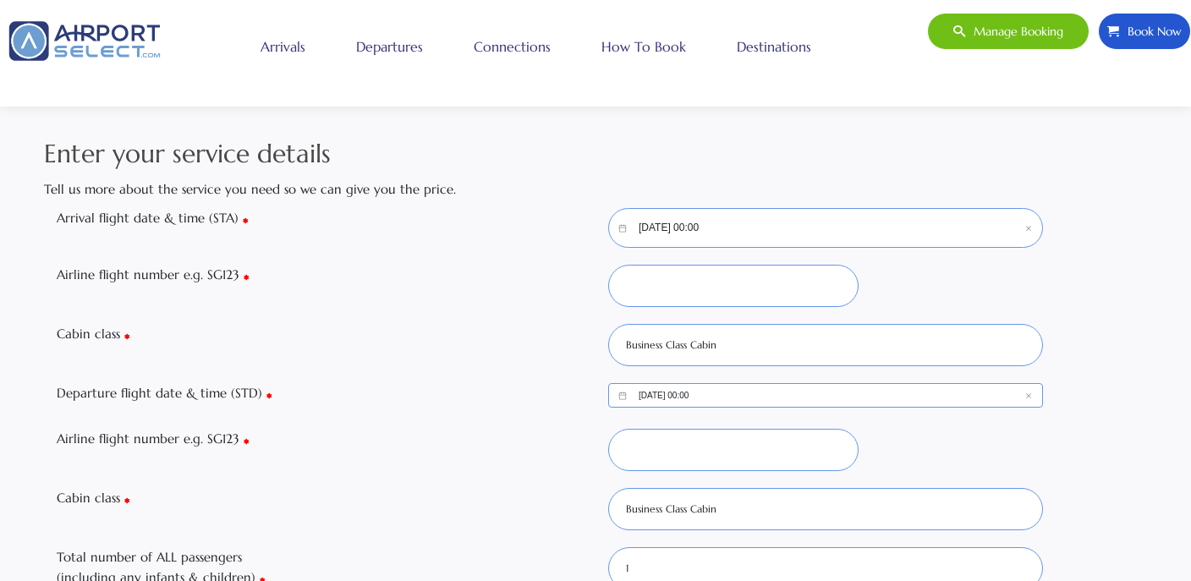
scroll to position [0, 0]
click at [662, 349] on select "Business Class Cabin Economy Class Cabin First Class Cabin Mix of Cabins Premiu…" at bounding box center [825, 346] width 435 height 42
select select "Y"
click at [608, 325] on select "Business Class Cabin Economy Class Cabin First Class Cabin Mix of Cabins Premiu…" at bounding box center [825, 346] width 435 height 42
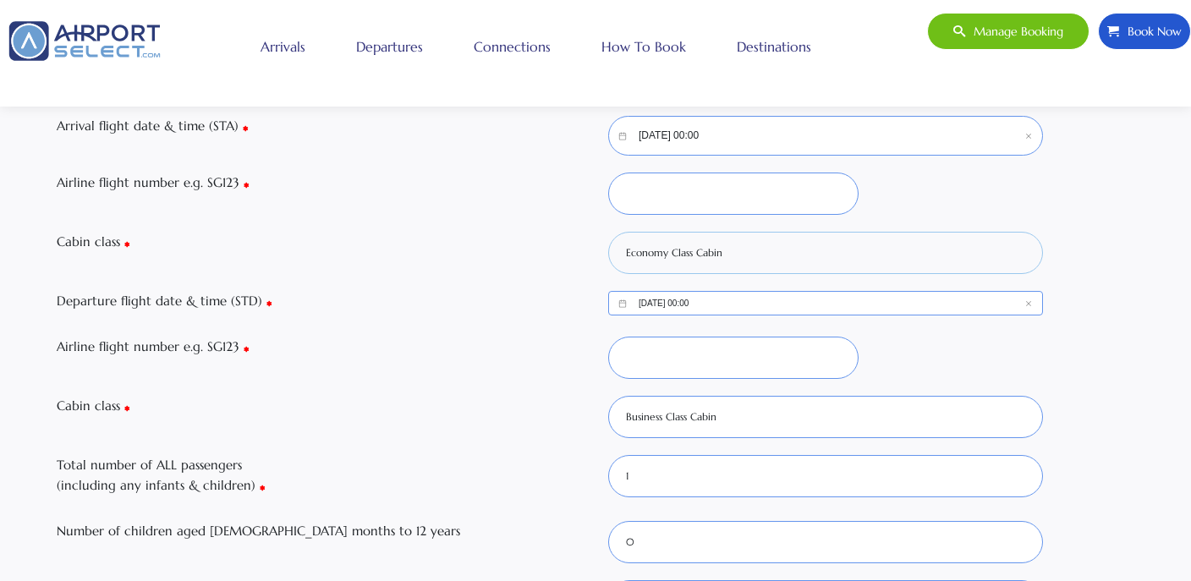
scroll to position [94, 0]
